Goal: Information Seeking & Learning: Find specific fact

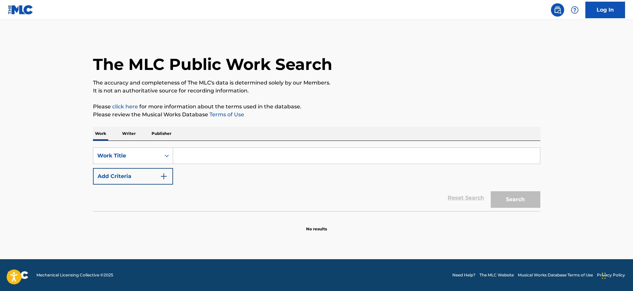
click at [129, 139] on p "Writer" at bounding box center [129, 133] width 18 height 14
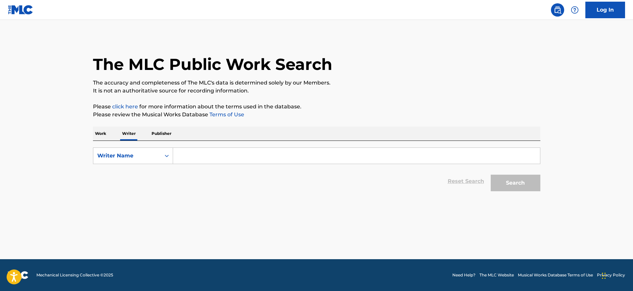
click at [189, 148] on input "Search Form" at bounding box center [356, 156] width 367 height 16
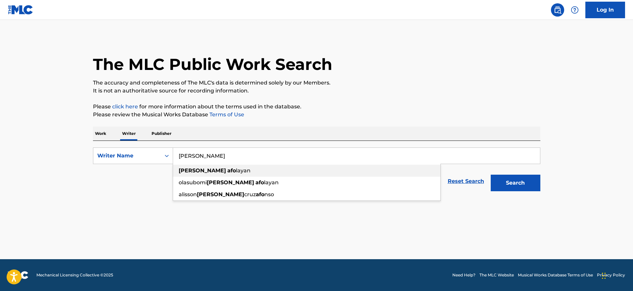
click at [236, 171] on span "layan" at bounding box center [243, 170] width 15 height 6
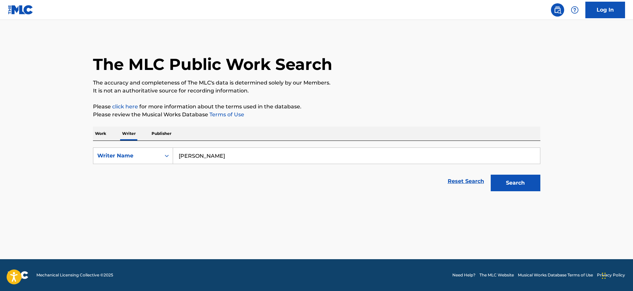
click at [529, 186] on button "Search" at bounding box center [516, 182] width 50 height 17
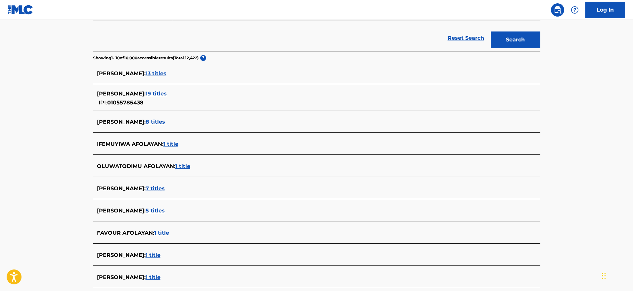
scroll to position [145, 0]
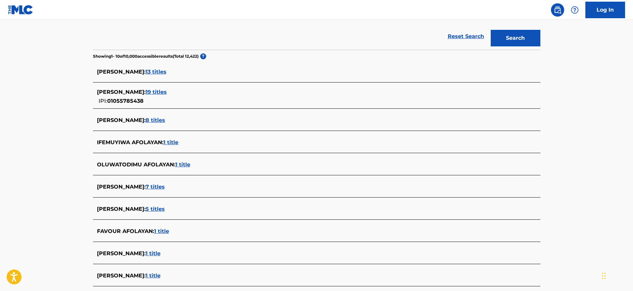
click at [166, 71] on span "13 titles" at bounding box center [156, 72] width 21 height 6
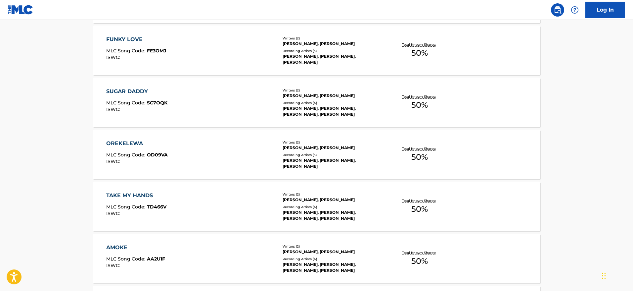
scroll to position [520, 0]
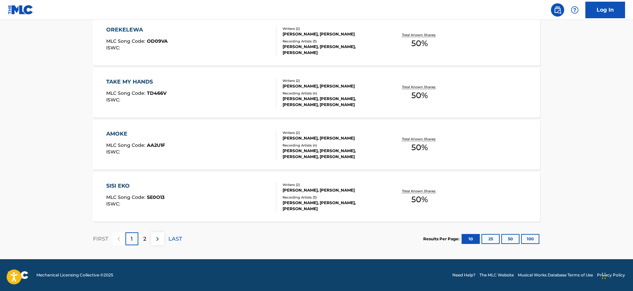
click at [527, 240] on button "100" at bounding box center [530, 239] width 18 height 10
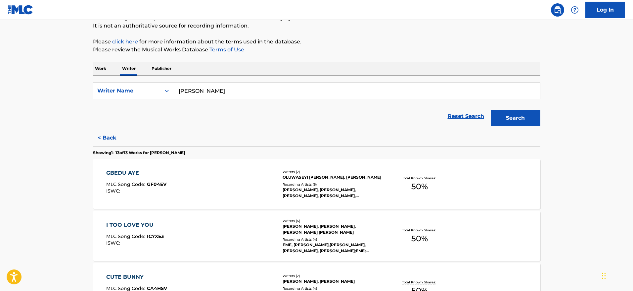
scroll to position [59, 0]
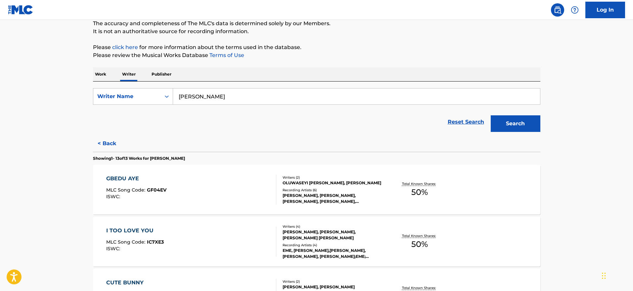
click at [97, 143] on button "< Back" at bounding box center [113, 143] width 40 height 17
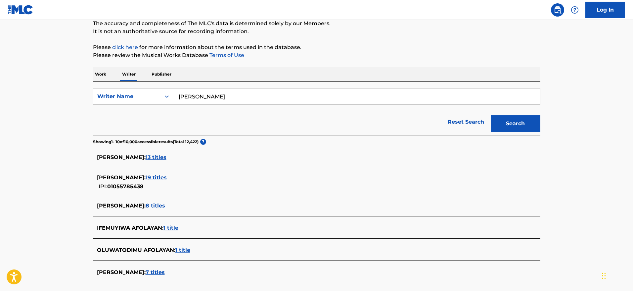
click at [202, 99] on input "[PERSON_NAME]" at bounding box center [356, 96] width 367 height 16
click at [167, 177] on span "19 titles" at bounding box center [156, 177] width 21 height 6
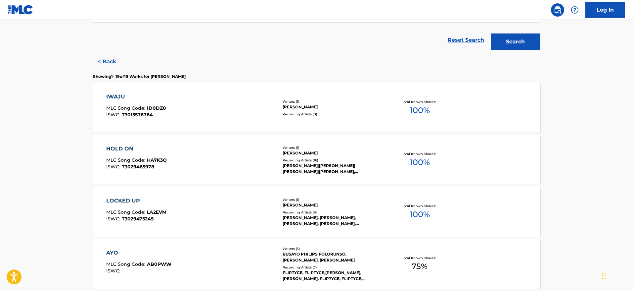
scroll to position [119, 0]
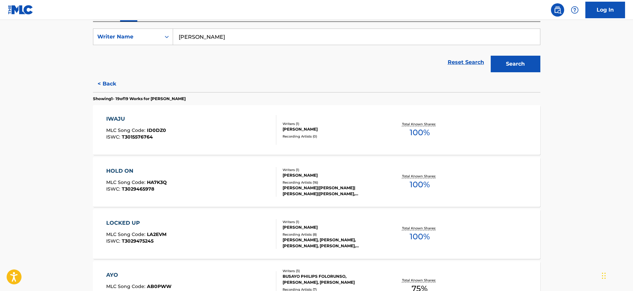
drag, startPoint x: 156, startPoint y: 96, endPoint x: 224, endPoint y: 97, distance: 68.2
click at [186, 97] on p "Showing 1 - 19 of 19 Works for [PERSON_NAME]" at bounding box center [139, 99] width 93 height 6
copy p "[PERSON_NAME]"
click at [101, 82] on button "< Back" at bounding box center [113, 83] width 40 height 17
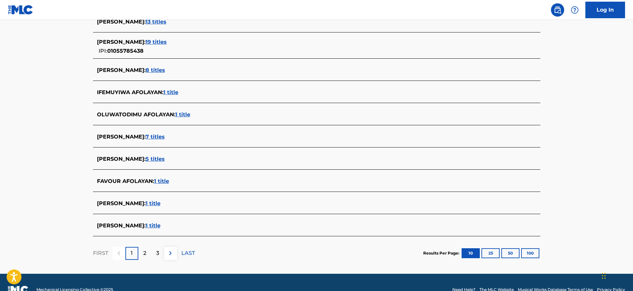
scroll to position [209, 0]
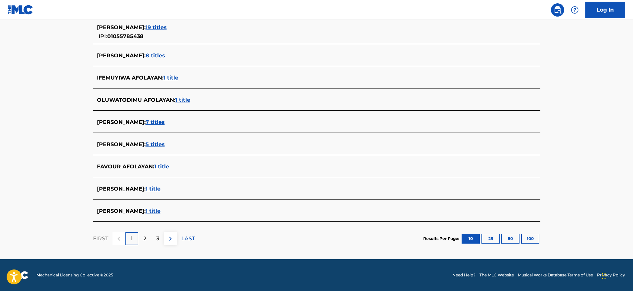
click at [530, 235] on button "100" at bounding box center [530, 238] width 18 height 10
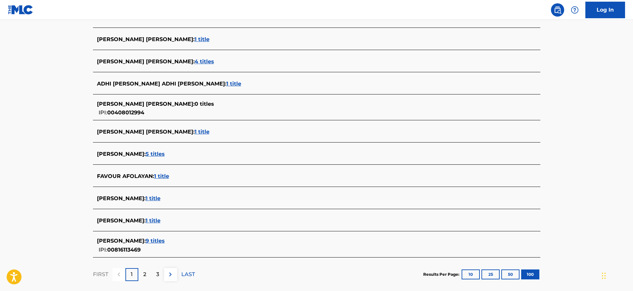
scroll to position [2312, 0]
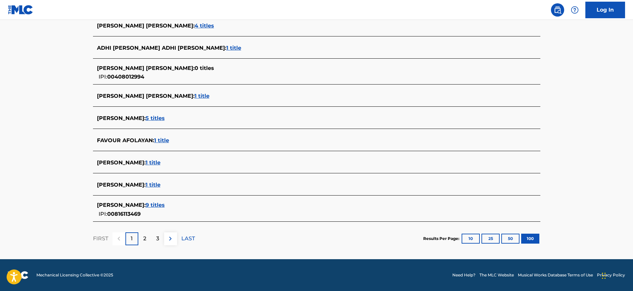
click at [142, 239] on div "2" at bounding box center [144, 238] width 13 height 13
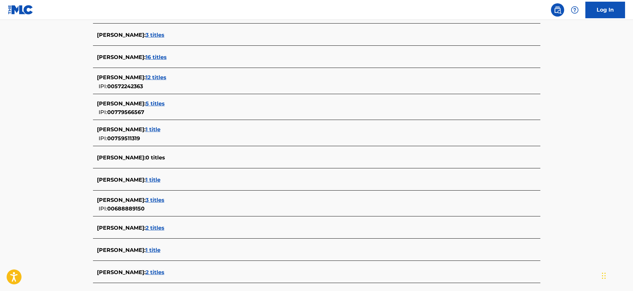
scroll to position [2323, 0]
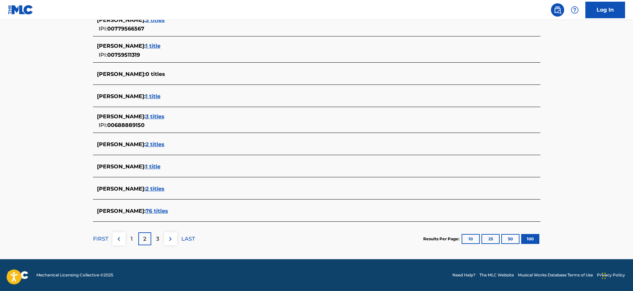
click at [167, 239] on img at bounding box center [170, 239] width 8 height 8
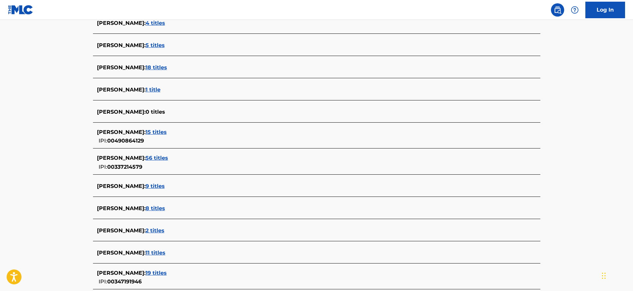
scroll to position [2270, 0]
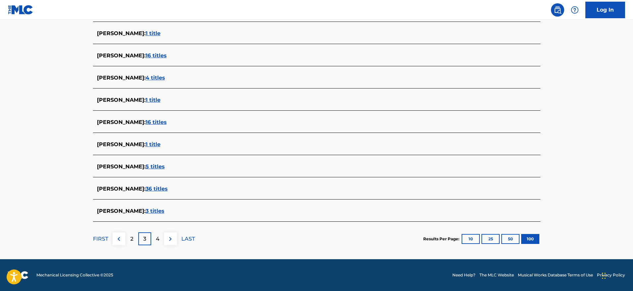
click at [172, 240] on img at bounding box center [170, 239] width 8 height 8
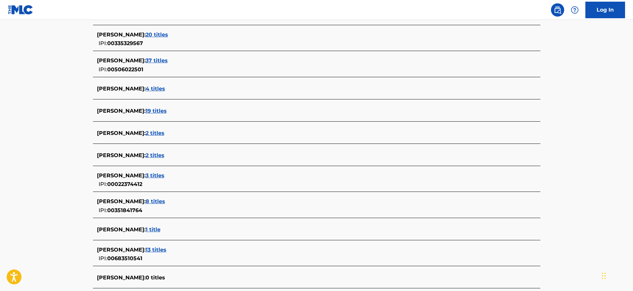
scroll to position [2281, 0]
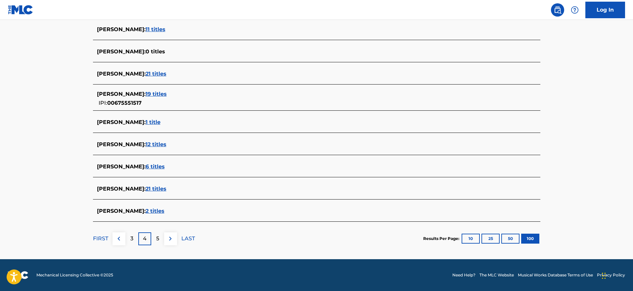
click at [158, 240] on p "5" at bounding box center [157, 238] width 3 height 8
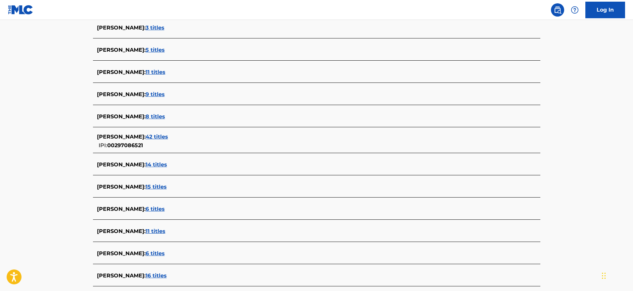
scroll to position [2296, 0]
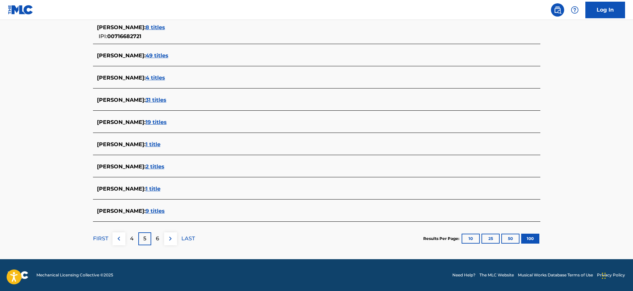
click at [169, 241] on img at bounding box center [170, 238] width 8 height 8
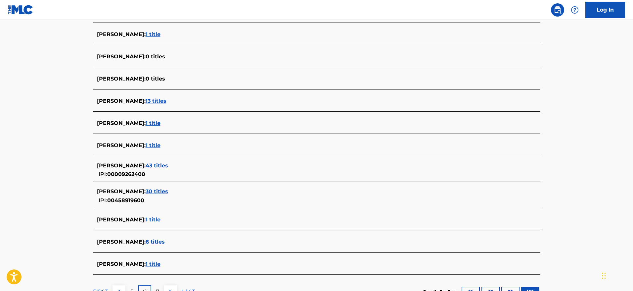
scroll to position [2304, 0]
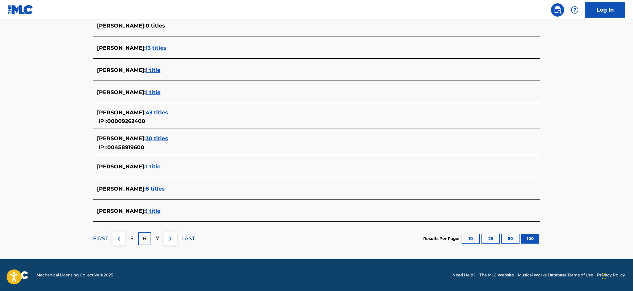
click at [174, 241] on img at bounding box center [170, 238] width 8 height 8
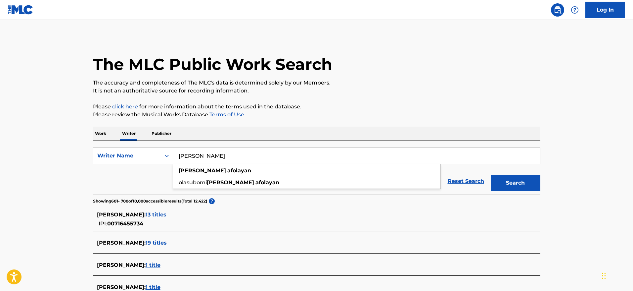
click at [288, 161] on input "[PERSON_NAME]" at bounding box center [356, 156] width 367 height 16
click at [491, 174] on button "Search" at bounding box center [516, 182] width 50 height 17
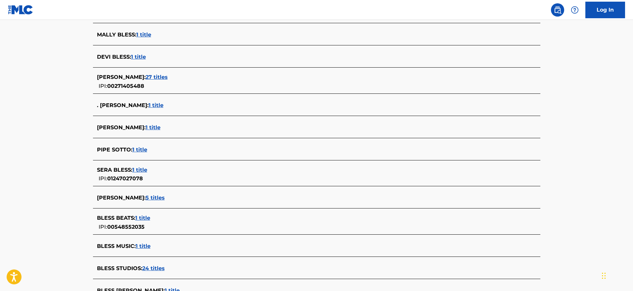
scroll to position [2277, 0]
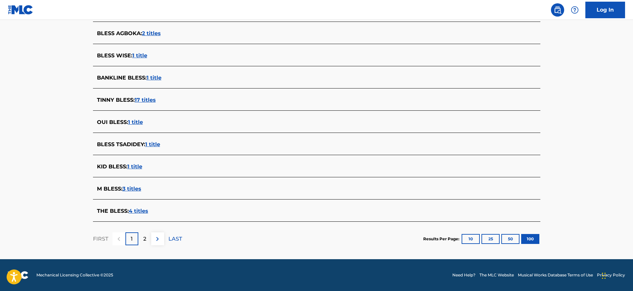
click at [162, 243] on button at bounding box center [157, 238] width 13 height 13
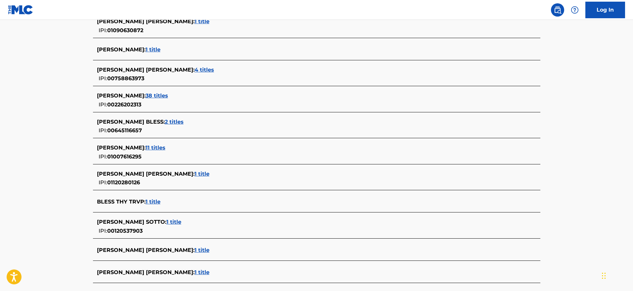
scroll to position [1039, 0]
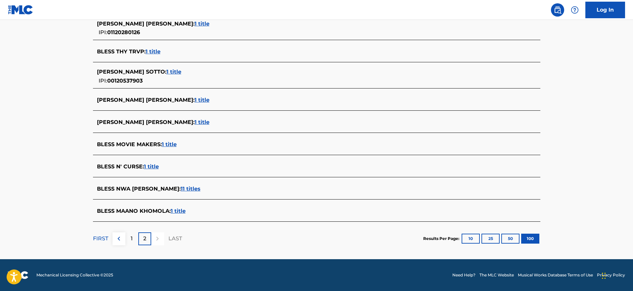
click at [135, 241] on div "1" at bounding box center [131, 238] width 13 height 13
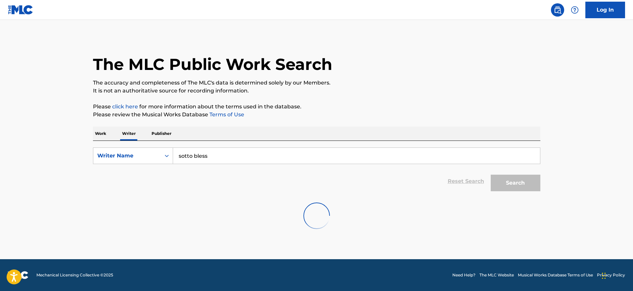
scroll to position [0, 0]
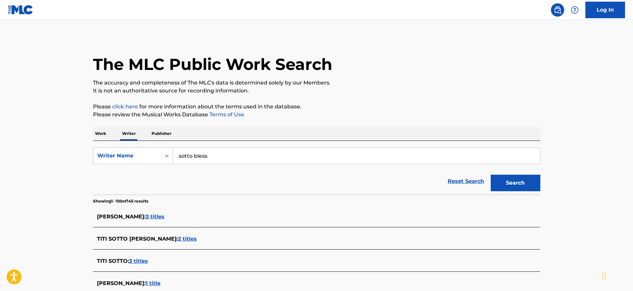
click at [309, 145] on div "SearchWithCriteriaf2b635d5-aede-4a98-ad5e-92d8d94a3c27 Writer Name sotto bless …" at bounding box center [317, 168] width 448 height 54
click at [308, 149] on input "sotto bless" at bounding box center [356, 156] width 367 height 16
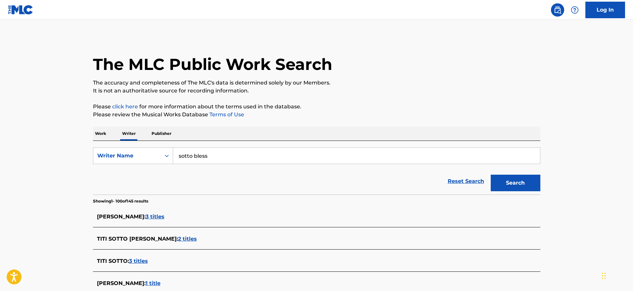
click at [308, 149] on input "sotto bless" at bounding box center [356, 156] width 367 height 16
click at [491, 174] on button "Search" at bounding box center [516, 182] width 50 height 17
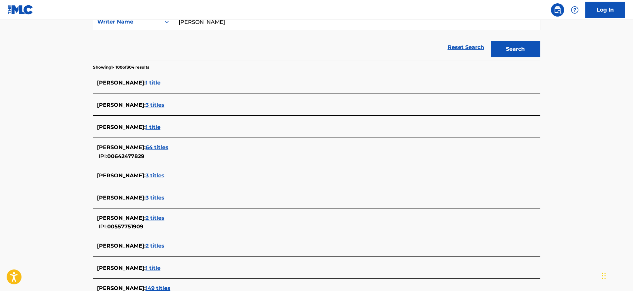
scroll to position [935, 0]
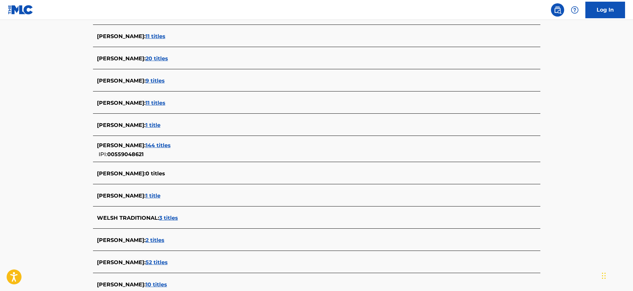
click at [143, 139] on div "[PERSON_NAME] : 144 titles IPI: 00559048621" at bounding box center [317, 150] width 448 height 24
click at [146, 143] on span "144 titles" at bounding box center [158, 145] width 25 height 6
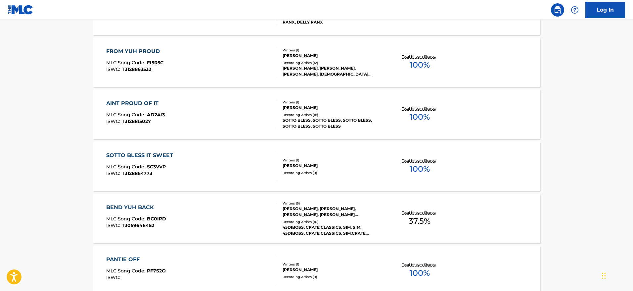
scroll to position [502, 0]
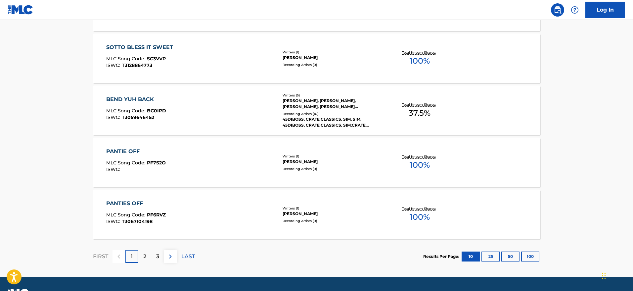
click at [531, 253] on button "100" at bounding box center [530, 256] width 18 height 10
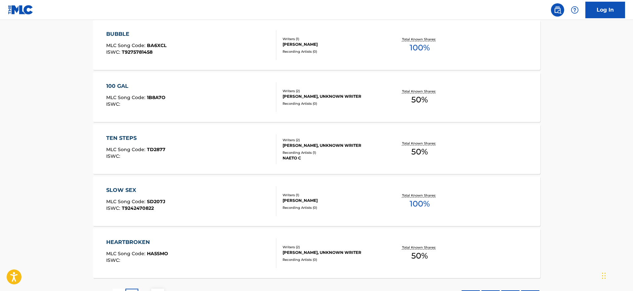
scroll to position [5197, 0]
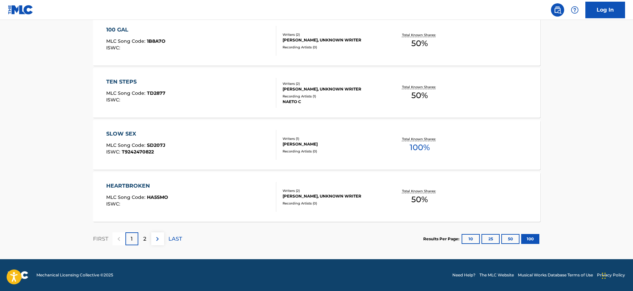
click at [147, 235] on div "2" at bounding box center [144, 238] width 13 height 13
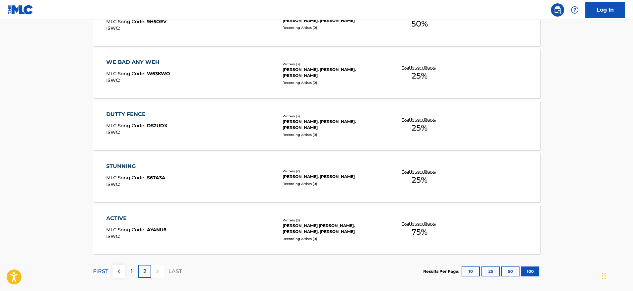
scroll to position [2275, 0]
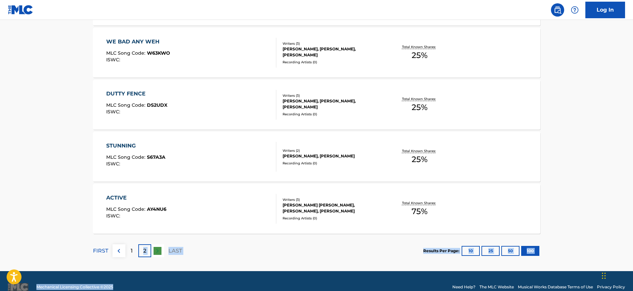
drag, startPoint x: 132, startPoint y: 247, endPoint x: 130, endPoint y: 314, distance: 66.6
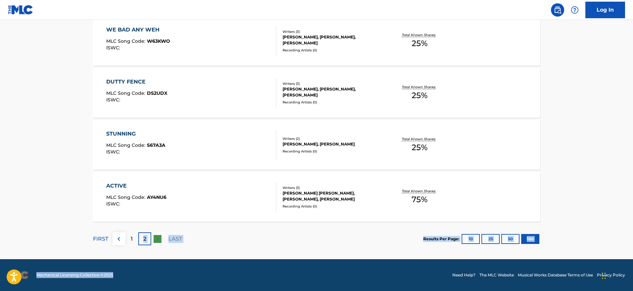
click at [206, 242] on section "FIRST 1 2 LAST Results Per Page: 10 25 50 100" at bounding box center [317, 238] width 448 height 34
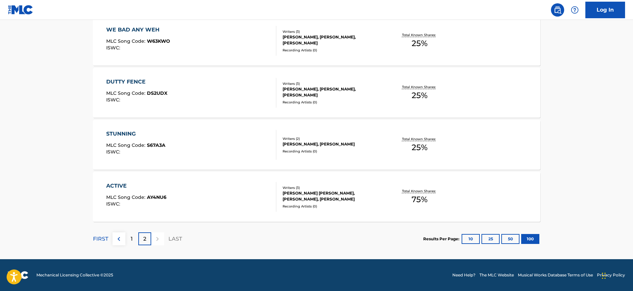
click at [128, 242] on div "1" at bounding box center [131, 238] width 13 height 13
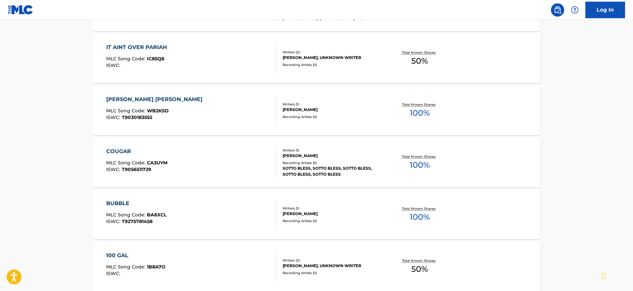
scroll to position [5197, 0]
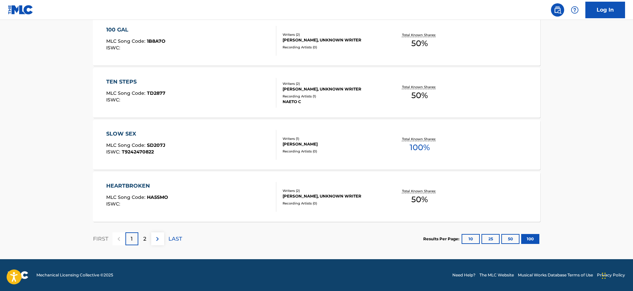
click at [142, 233] on div "2" at bounding box center [144, 238] width 13 height 13
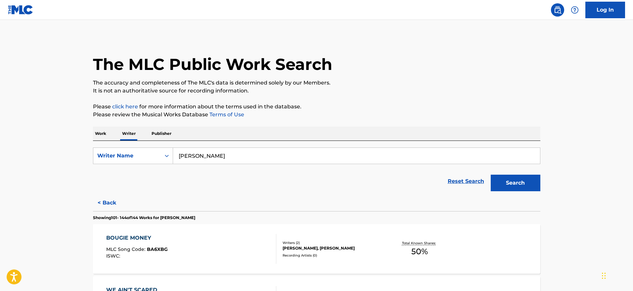
click at [245, 157] on input "[PERSON_NAME]" at bounding box center [356, 156] width 367 height 16
click at [491, 174] on button "Search" at bounding box center [516, 182] width 50 height 17
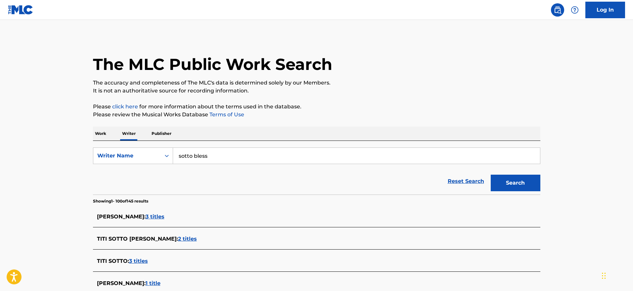
click at [264, 166] on form "SearchWithCriteriaf2b635d5-aede-4a98-ad5e-92d8d94a3c27 Writer Name sotto bless …" at bounding box center [317, 170] width 448 height 47
click at [262, 154] on input "sotto bless" at bounding box center [356, 156] width 367 height 16
click at [491, 174] on button "Search" at bounding box center [516, 182] width 50 height 17
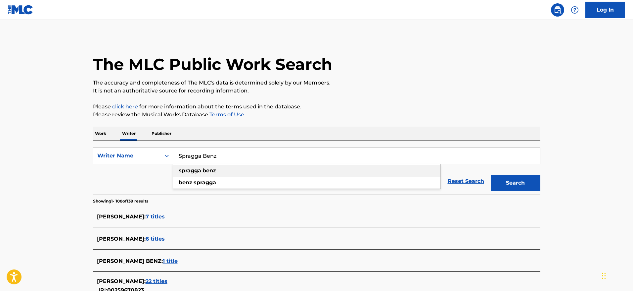
click at [266, 167] on div "spragga benz" at bounding box center [306, 171] width 267 height 12
click at [509, 181] on button "Search" at bounding box center [516, 182] width 50 height 17
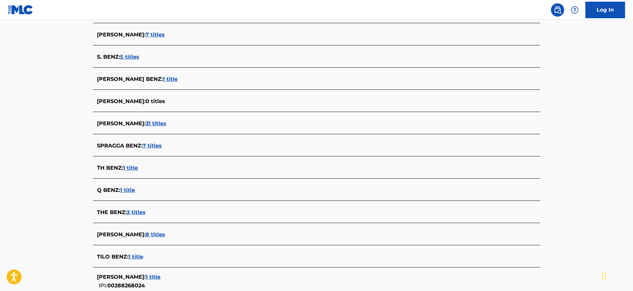
click at [157, 143] on span "7 titles" at bounding box center [152, 145] width 19 height 6
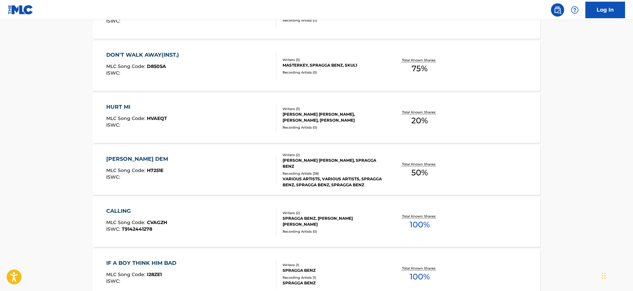
scroll to position [361, 0]
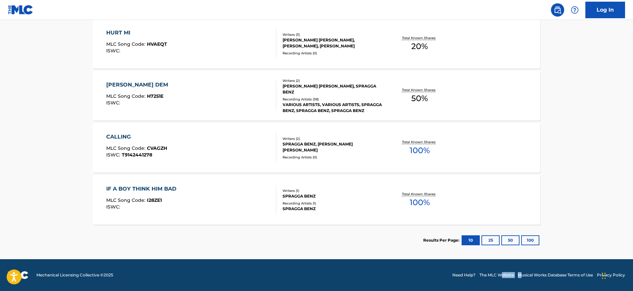
drag, startPoint x: 521, startPoint y: 269, endPoint x: 493, endPoint y: 314, distance: 52.7
click at [532, 244] on button "100" at bounding box center [530, 240] width 18 height 10
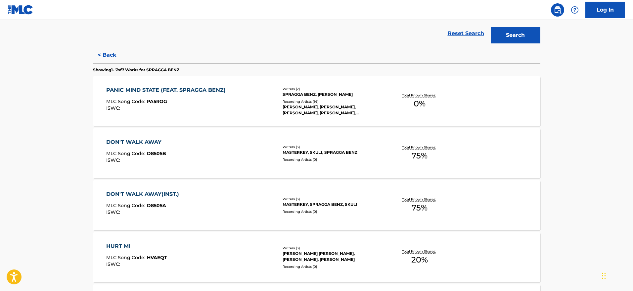
scroll to position [0, 0]
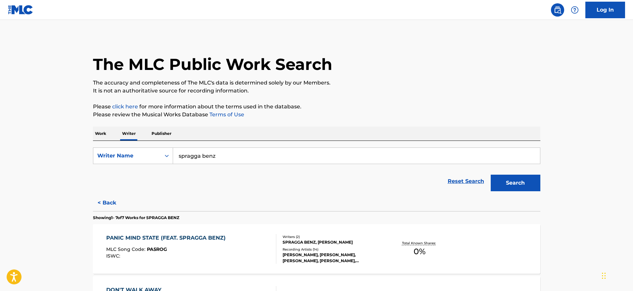
click at [108, 199] on button "< Back" at bounding box center [113, 202] width 40 height 17
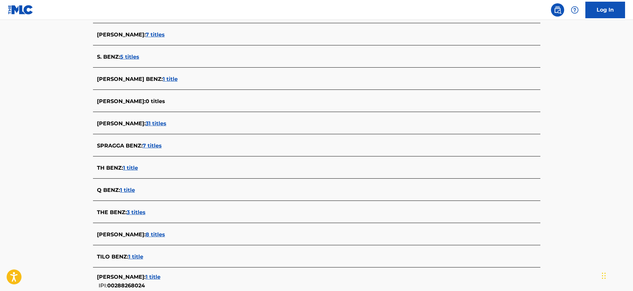
scroll to position [935, 0]
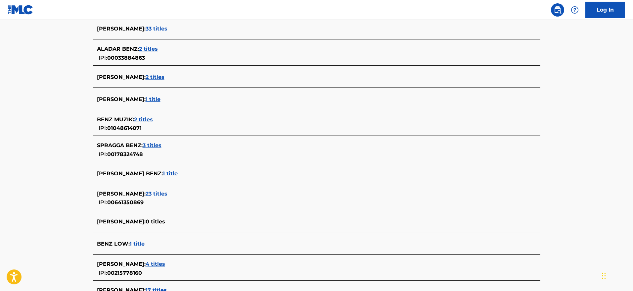
click at [159, 143] on span "3 titles" at bounding box center [152, 145] width 19 height 6
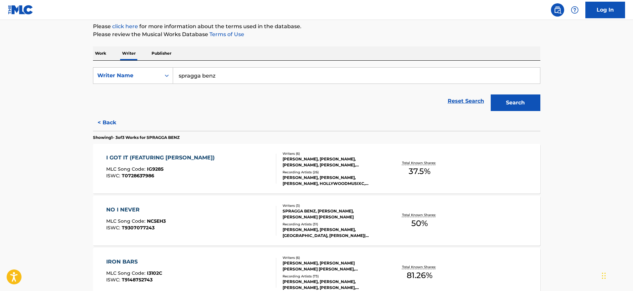
scroll to position [79, 0]
click at [102, 124] on button "< Back" at bounding box center [113, 123] width 40 height 17
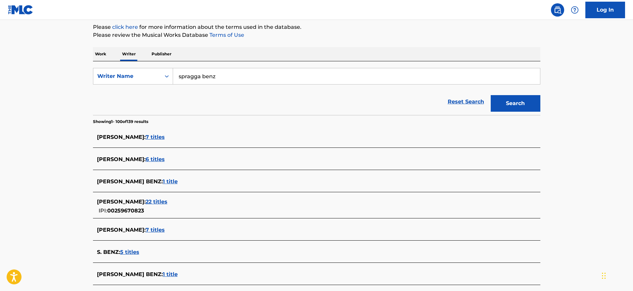
click at [138, 249] on span "5 titles" at bounding box center [129, 252] width 19 height 6
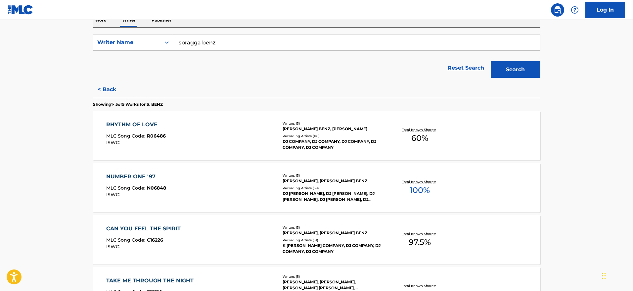
scroll to position [112, 0]
click at [113, 86] on button "< Back" at bounding box center [113, 90] width 40 height 17
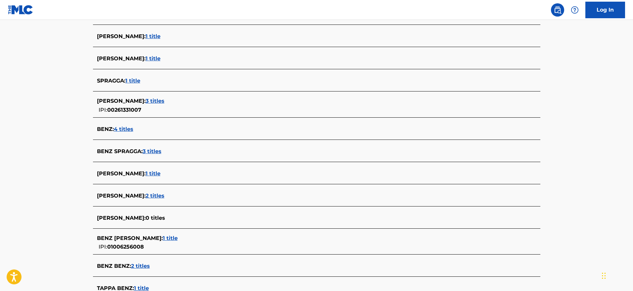
scroll to position [557, 0]
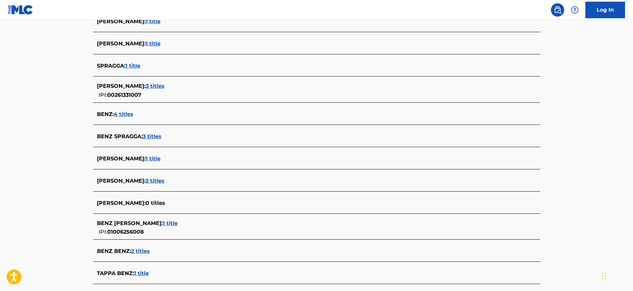
click at [139, 64] on span "1 title" at bounding box center [132, 66] width 15 height 6
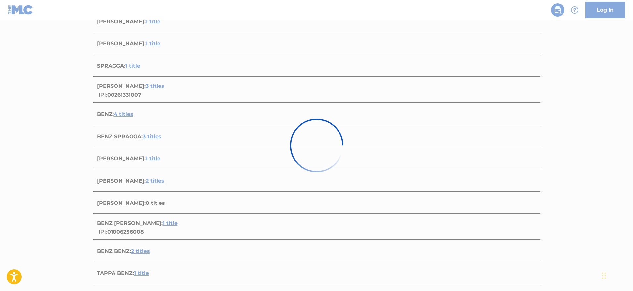
scroll to position [49, 0]
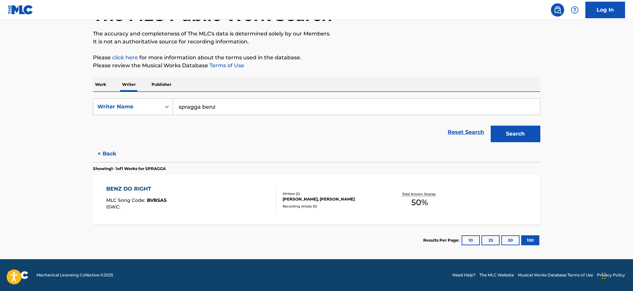
click at [110, 151] on button "< Back" at bounding box center [113, 153] width 40 height 17
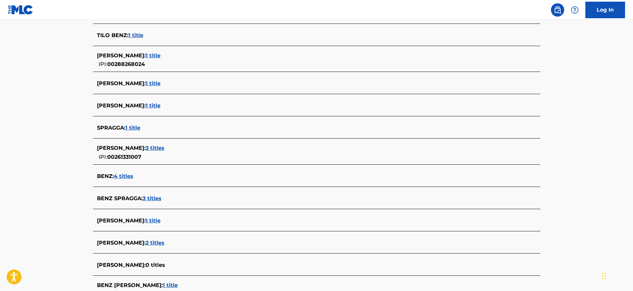
scroll to position [519, 0]
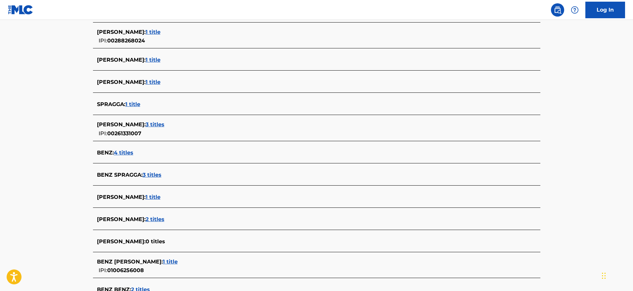
click at [159, 176] on span "3 titles" at bounding box center [152, 174] width 19 height 6
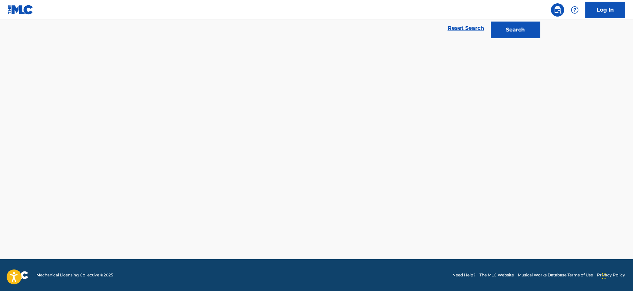
scroll to position [153, 0]
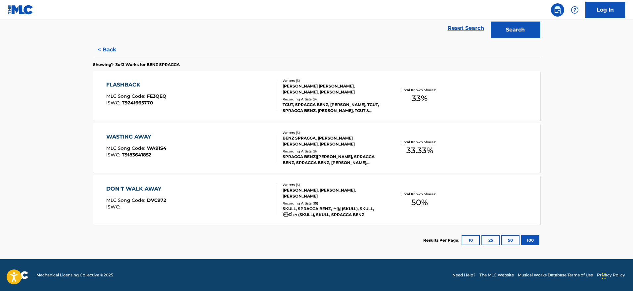
click at [99, 54] on button "< Back" at bounding box center [113, 49] width 40 height 17
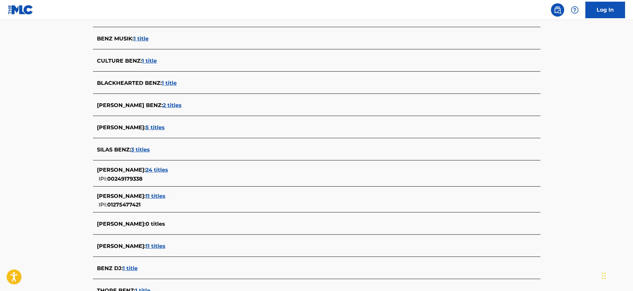
scroll to position [2300, 0]
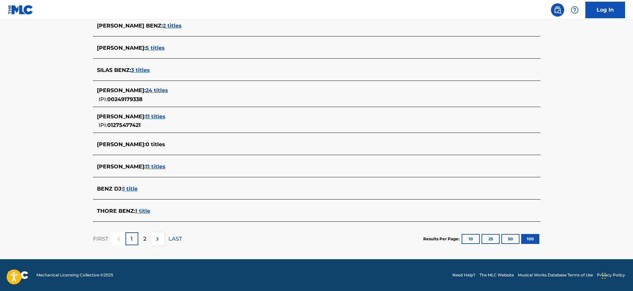
click at [143, 238] on div "2" at bounding box center [144, 238] width 13 height 13
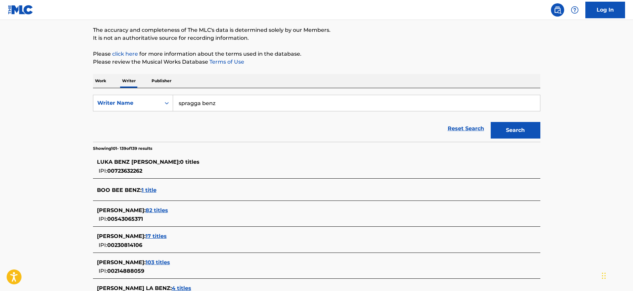
scroll to position [34, 0]
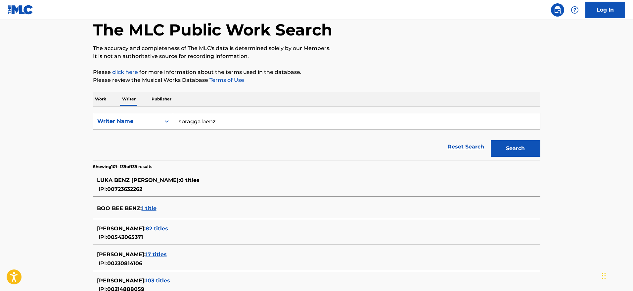
click at [440, 114] on input "spragga benz" at bounding box center [356, 121] width 367 height 16
paste input "[PERSON_NAME] [PERSON_NAME]"
type input "[PERSON_NAME] [PERSON_NAME]"
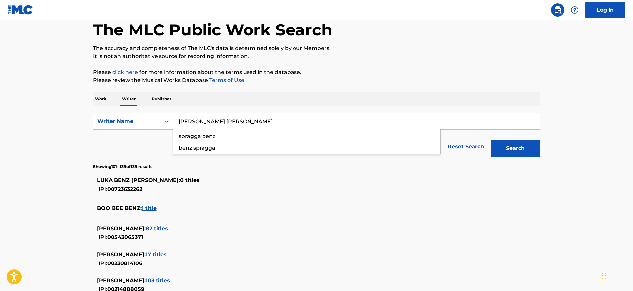
click at [491, 140] on button "Search" at bounding box center [516, 148] width 50 height 17
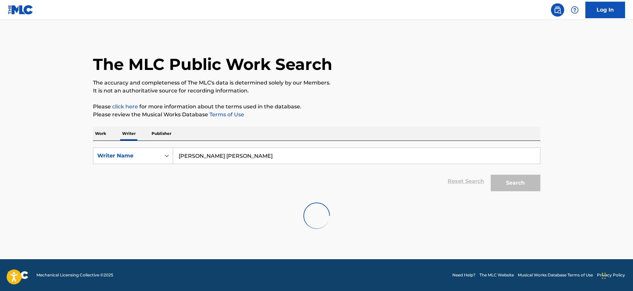
scroll to position [0, 0]
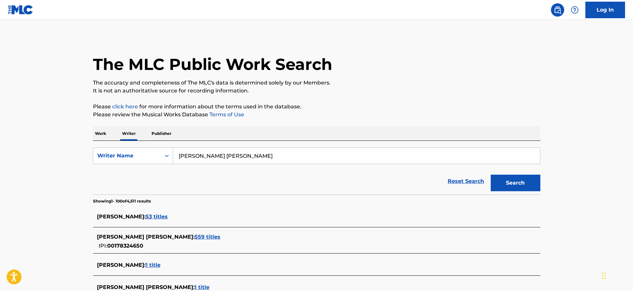
click at [198, 236] on span "559 titles" at bounding box center [208, 236] width 26 height 6
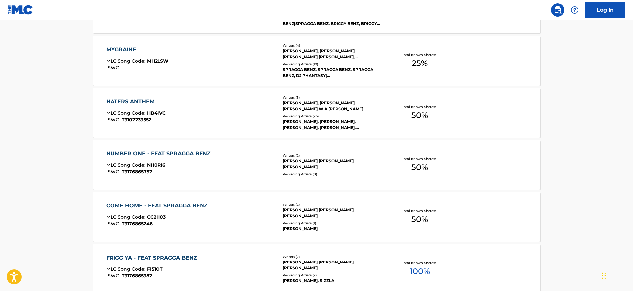
scroll to position [520, 0]
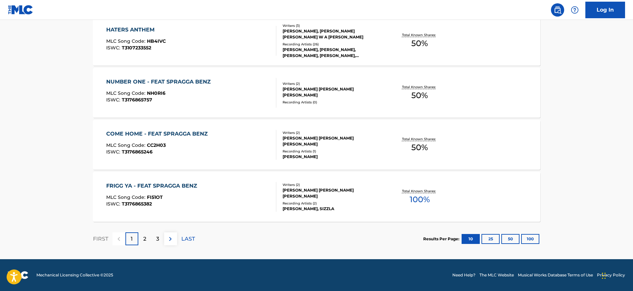
click at [535, 242] on button "100" at bounding box center [530, 239] width 18 height 10
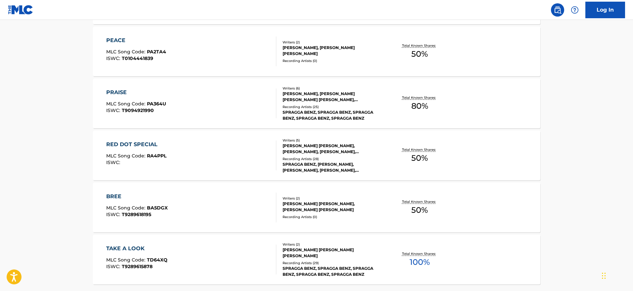
scroll to position [5197, 0]
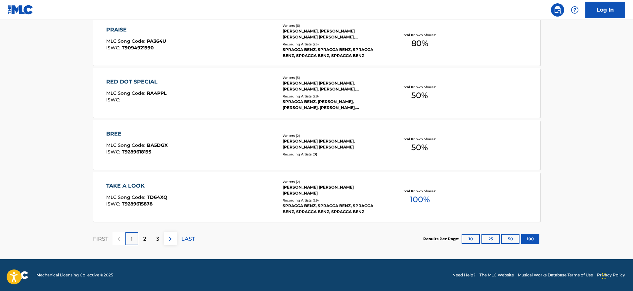
click at [144, 233] on div "2" at bounding box center [144, 238] width 13 height 13
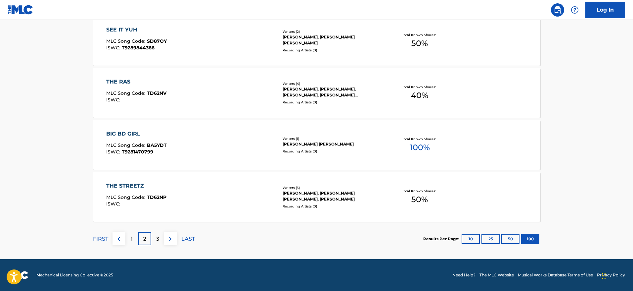
click at [155, 237] on div "3" at bounding box center [157, 238] width 13 height 13
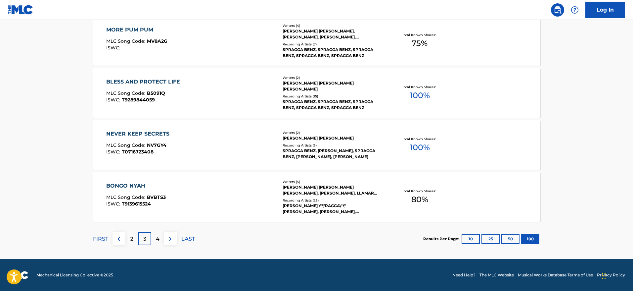
click at [154, 233] on div "4" at bounding box center [157, 238] width 13 height 13
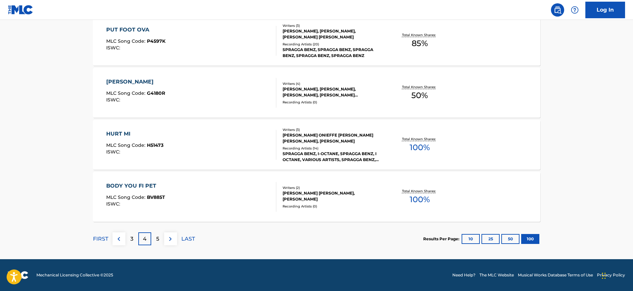
click at [159, 240] on p "5" at bounding box center [157, 239] width 3 height 8
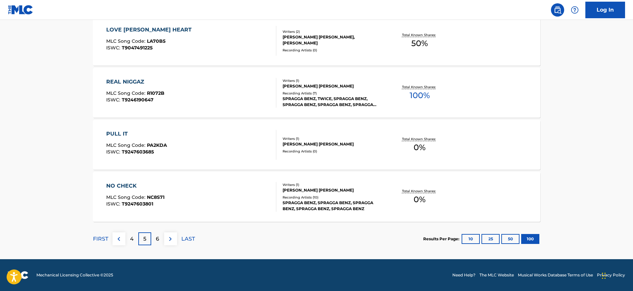
click at [157, 240] on p "6" at bounding box center [157, 239] width 3 height 8
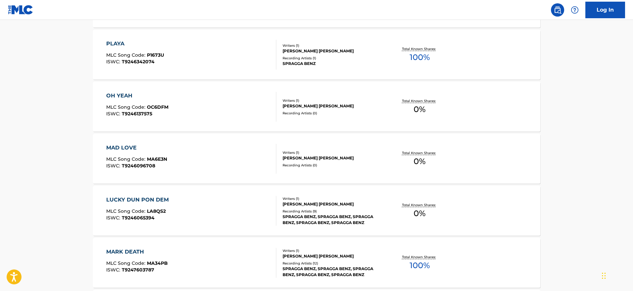
scroll to position [0, 0]
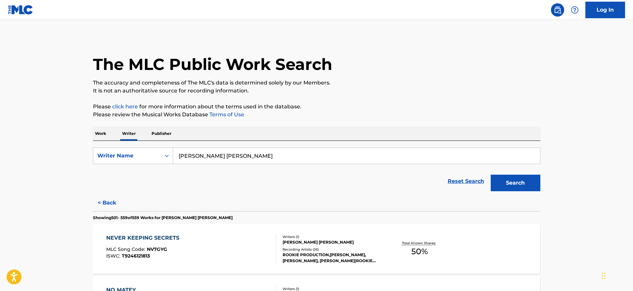
click at [102, 197] on button "< Back" at bounding box center [113, 202] width 40 height 17
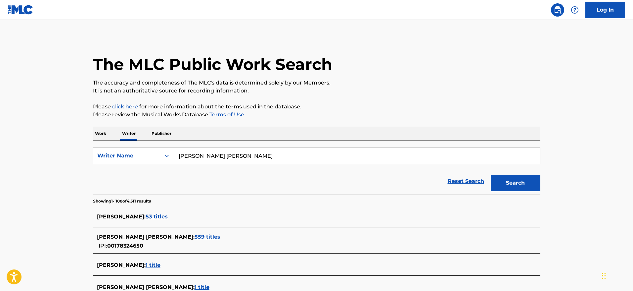
click at [160, 217] on span "53 titles" at bounding box center [157, 216] width 22 height 6
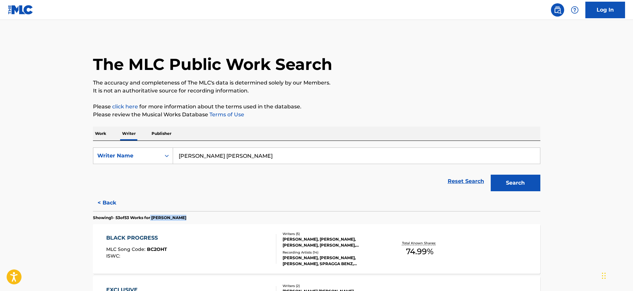
drag, startPoint x: 216, startPoint y: 218, endPoint x: 155, endPoint y: 218, distance: 60.9
click at [155, 218] on section "Showing 1 - 53 of 53 Works for [PERSON_NAME]" at bounding box center [317, 216] width 448 height 10
copy p "[PERSON_NAME]"
click at [107, 201] on button "< Back" at bounding box center [113, 202] width 40 height 17
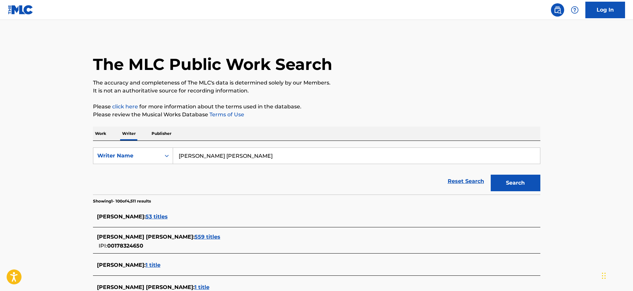
scroll to position [212, 0]
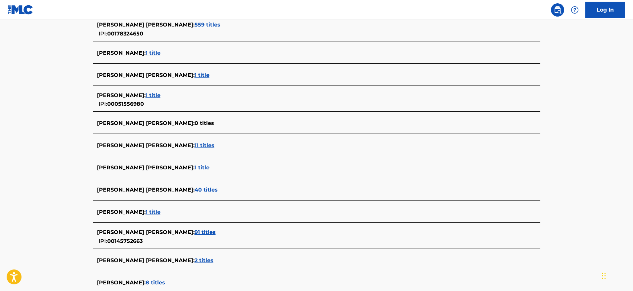
click at [195, 148] on span "11 titles" at bounding box center [205, 145] width 20 height 6
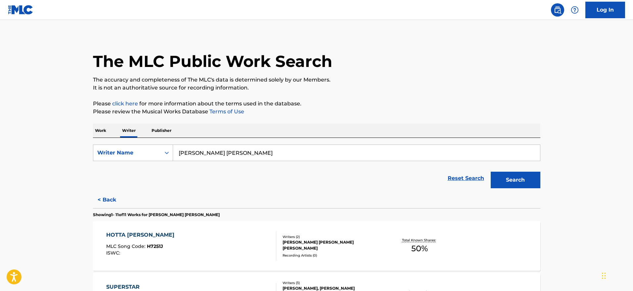
scroll to position [2, 0]
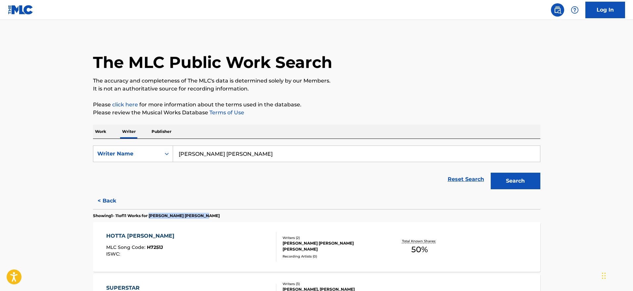
drag, startPoint x: 229, startPoint y: 214, endPoint x: 153, endPoint y: 216, distance: 75.8
click at [153, 216] on section "Showing 1 - 11 of 11 Works for [PERSON_NAME] [PERSON_NAME]" at bounding box center [317, 214] width 448 height 10
copy p "[PERSON_NAME] [PERSON_NAME]"
click at [104, 206] on button "< Back" at bounding box center [113, 200] width 40 height 17
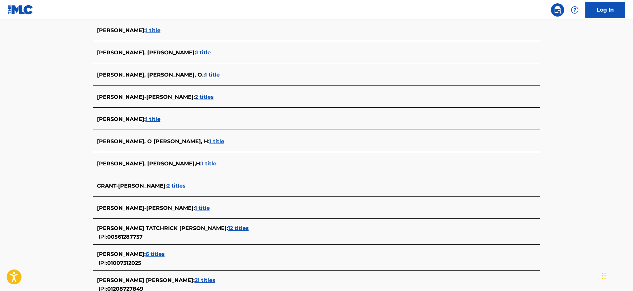
scroll to position [1999, 0]
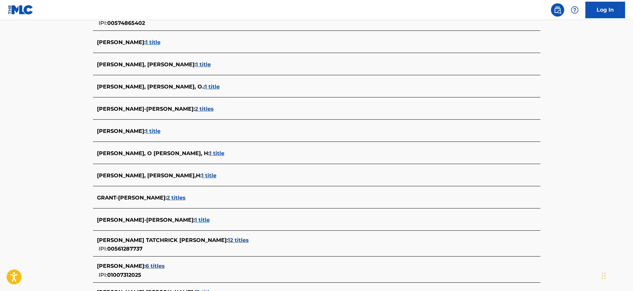
click at [166, 66] on span "[PERSON_NAME], [PERSON_NAME] :" at bounding box center [146, 64] width 99 height 6
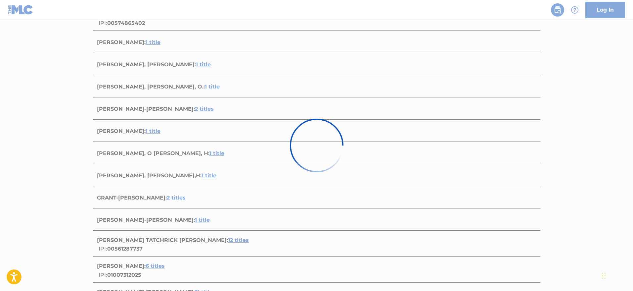
scroll to position [49, 0]
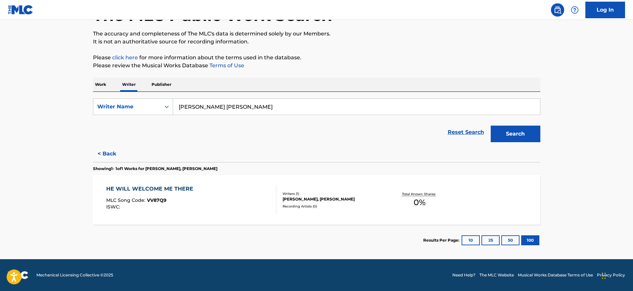
click at [106, 147] on button "< Back" at bounding box center [113, 153] width 40 height 17
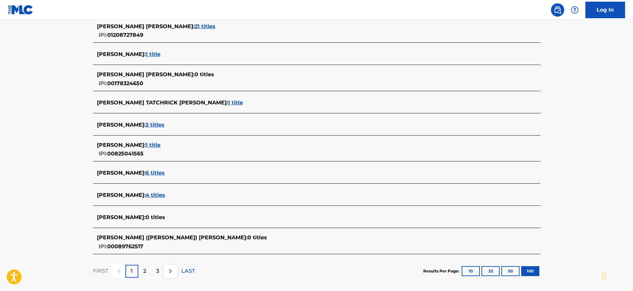
scroll to position [2293, 0]
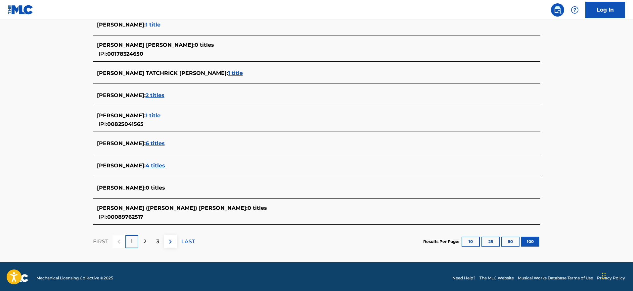
click at [146, 240] on p "2" at bounding box center [144, 241] width 3 height 8
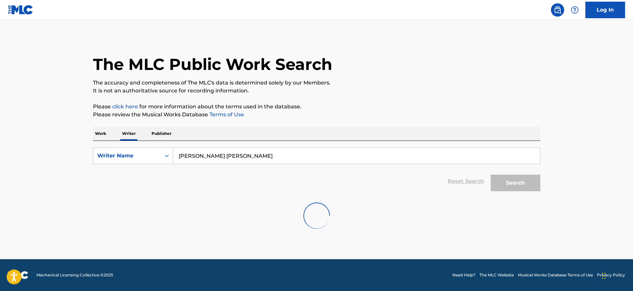
scroll to position [0, 0]
